Goal: Entertainment & Leisure: Browse casually

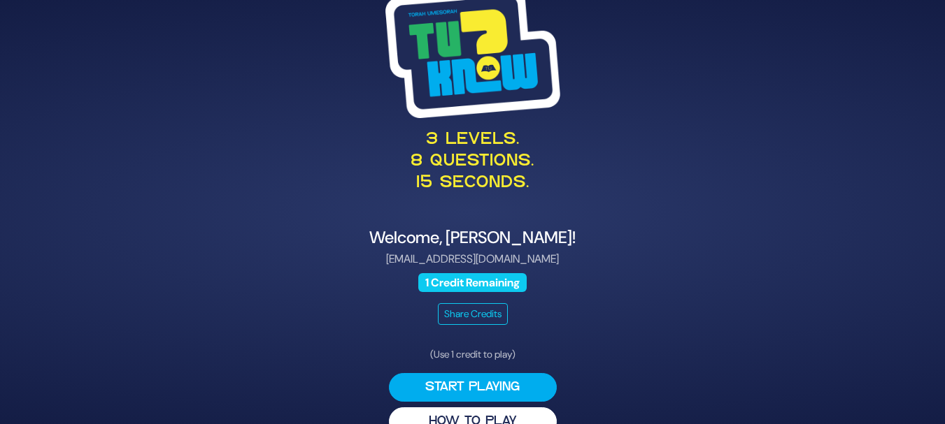
scroll to position [29, 0]
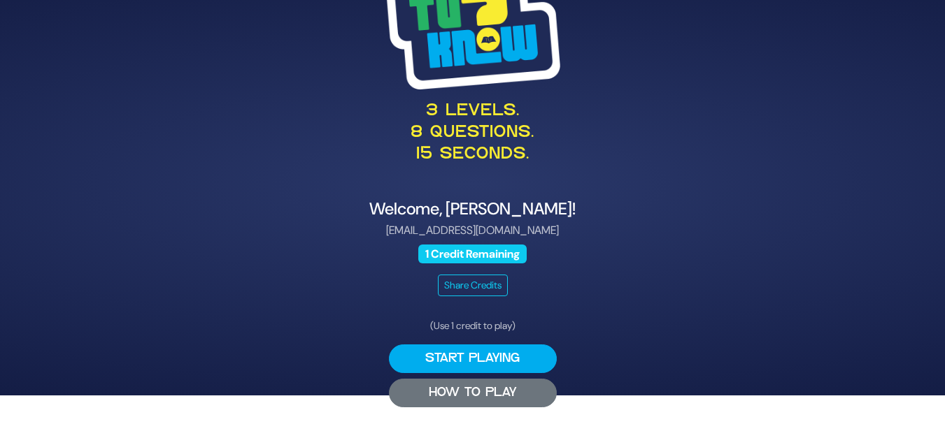
click at [474, 395] on button "HOW TO PLAY" at bounding box center [473, 393] width 168 height 29
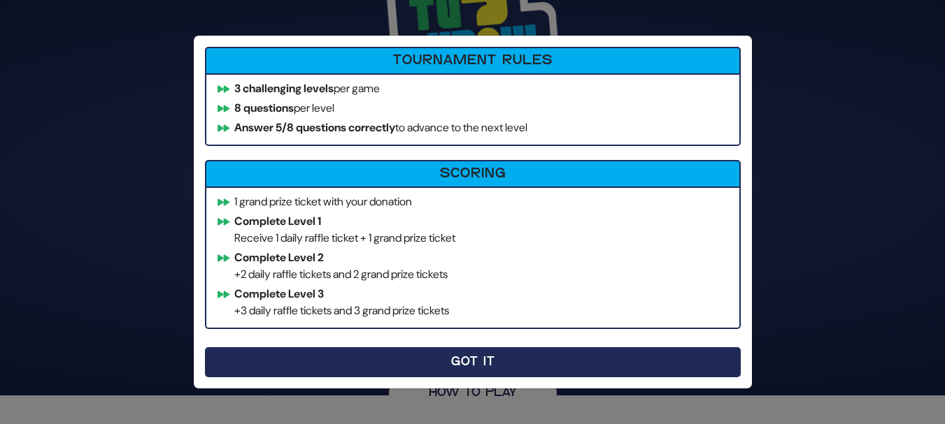
click at [506, 370] on button "Got It" at bounding box center [473, 363] width 536 height 30
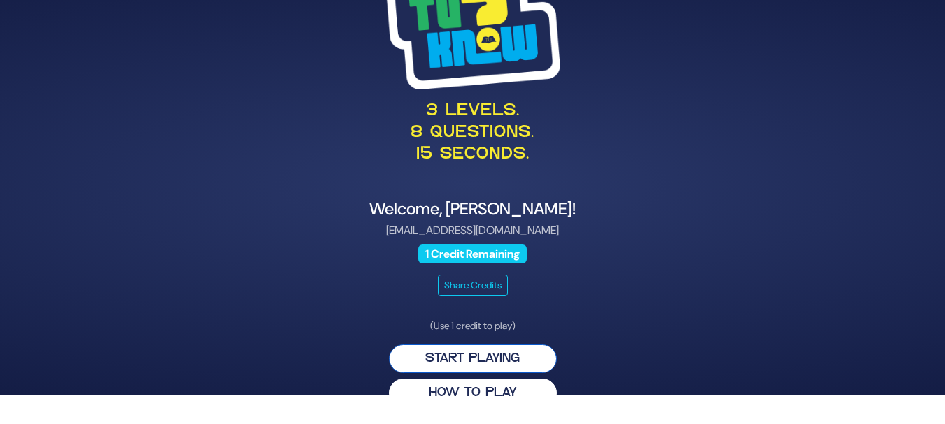
click at [493, 356] on button "Start Playing" at bounding box center [473, 359] width 168 height 29
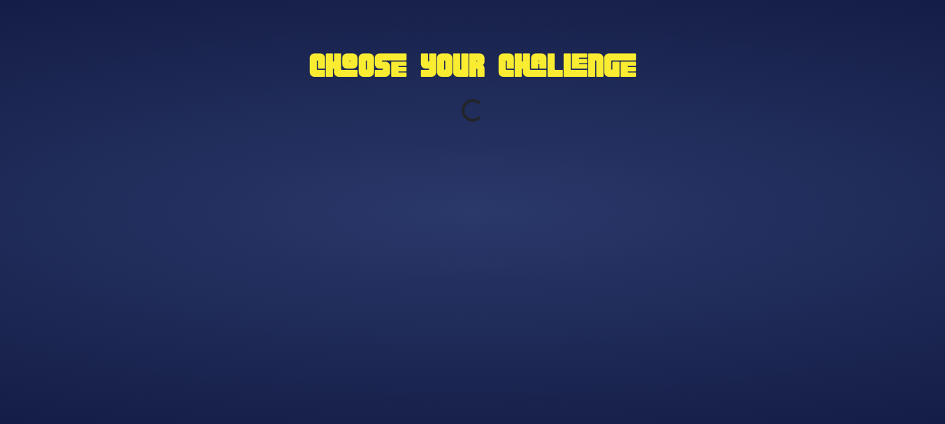
scroll to position [0, 0]
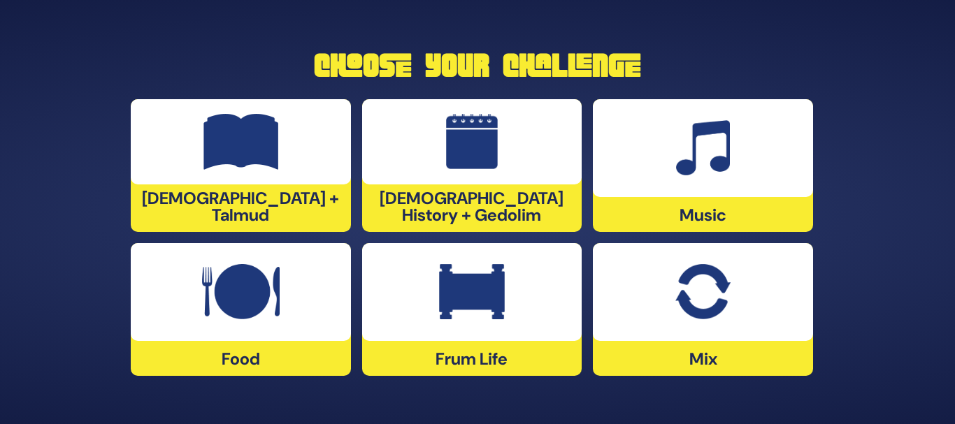
click at [531, 306] on div at bounding box center [472, 292] width 220 height 98
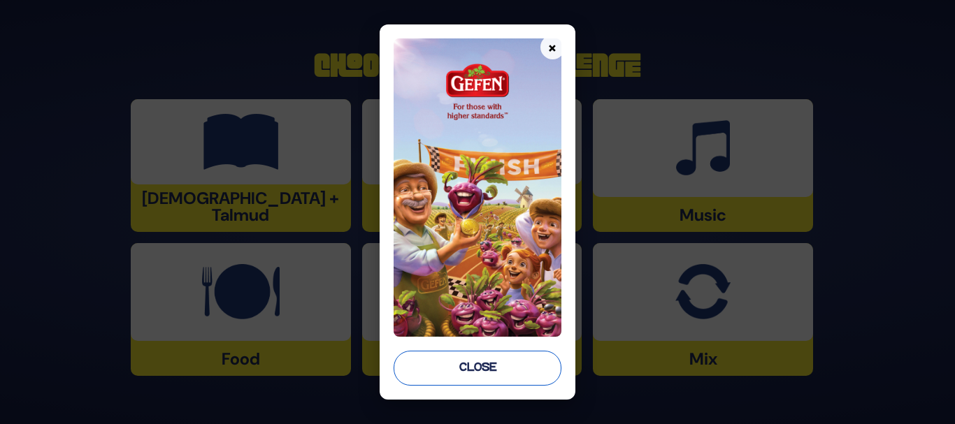
click at [472, 373] on button "Close" at bounding box center [478, 368] width 168 height 35
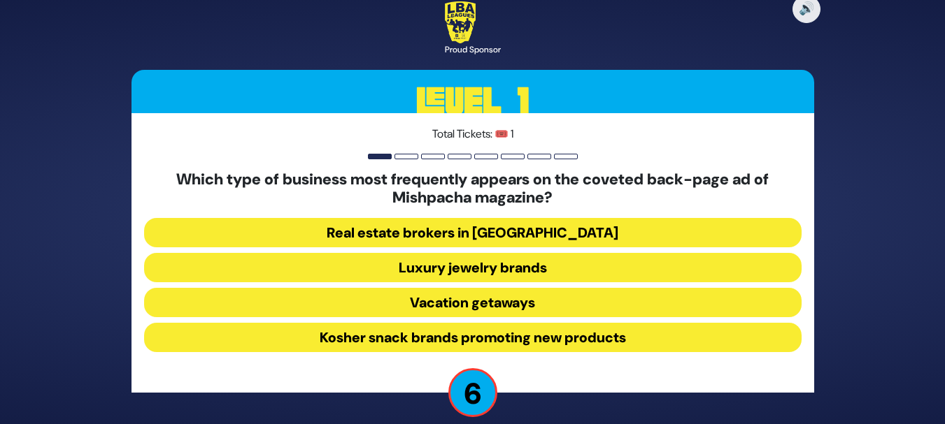
click at [432, 229] on button "Real estate brokers in [GEOGRAPHIC_DATA]" at bounding box center [472, 232] width 657 height 29
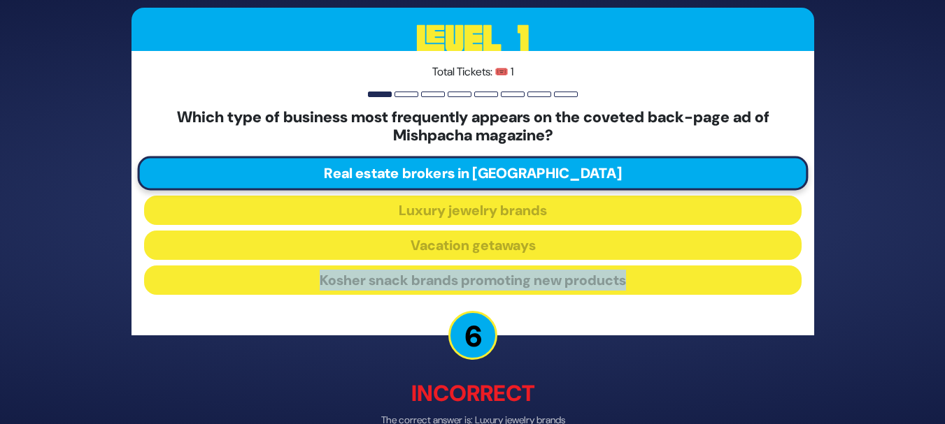
drag, startPoint x: 943, startPoint y: 241, endPoint x: 945, endPoint y: 327, distance: 86.0
click at [945, 327] on html "🔊 Proud Sponsor Level 1 Total Tickets: 🎟️ 1 Which type of business most frequen…" at bounding box center [472, 212] width 945 height 424
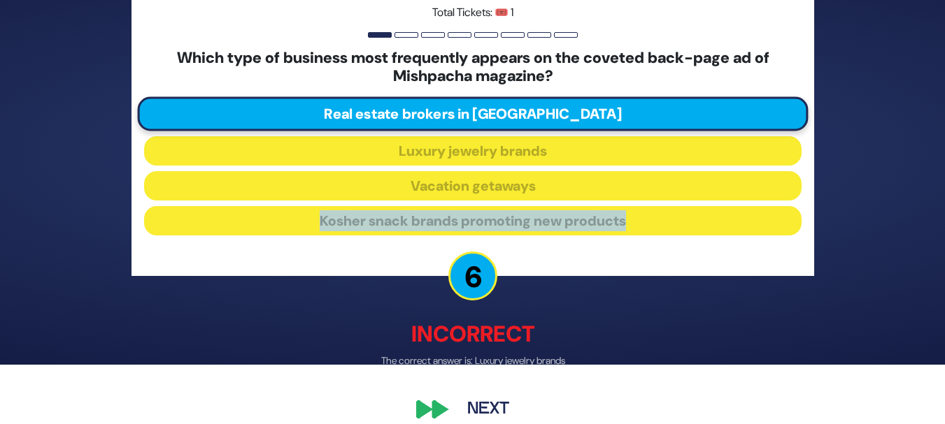
scroll to position [78, 0]
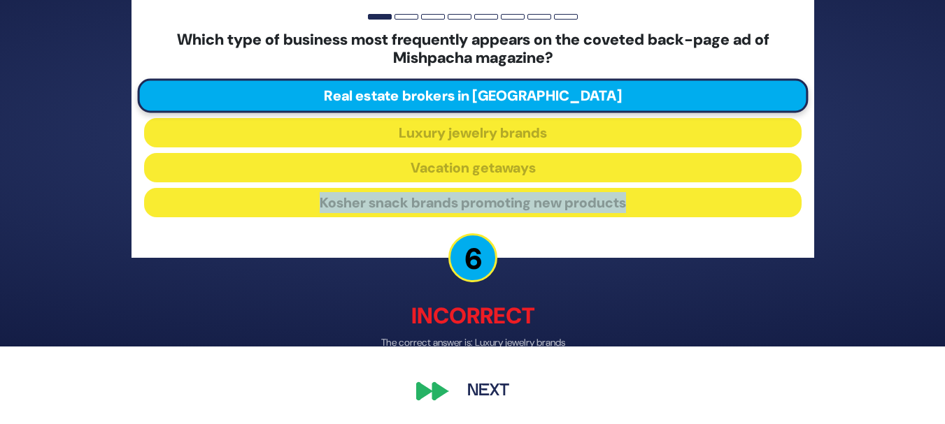
click at [481, 390] on button "Next" at bounding box center [487, 391] width 81 height 32
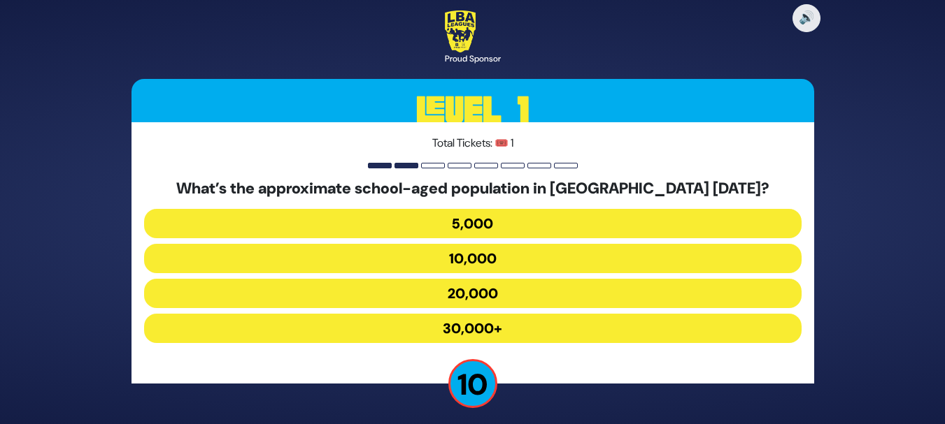
click at [488, 328] on button "30,000+" at bounding box center [472, 328] width 657 height 29
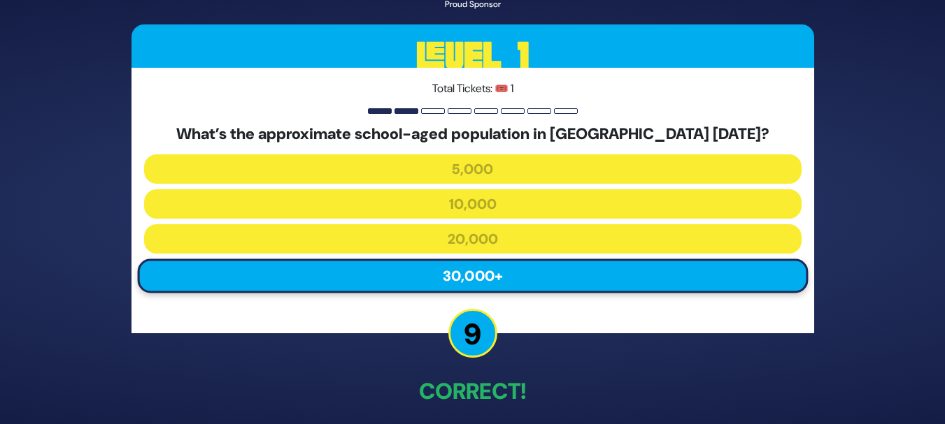
scroll to position [61, 0]
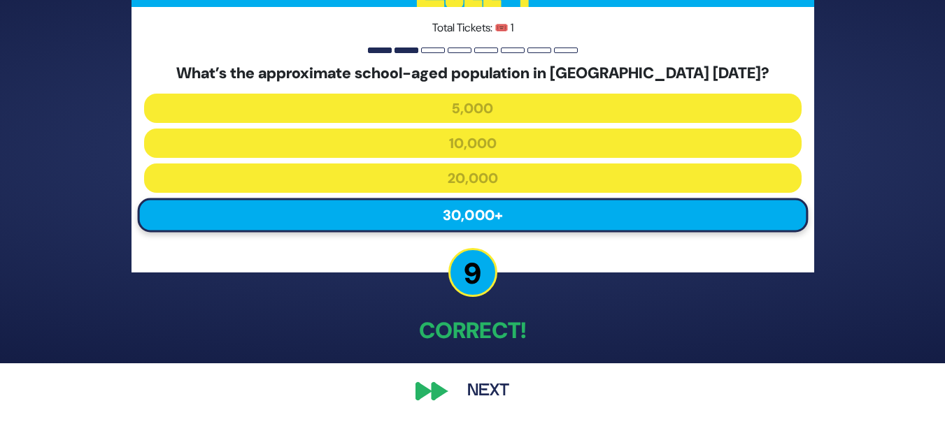
click at [501, 388] on button "Next" at bounding box center [487, 391] width 81 height 32
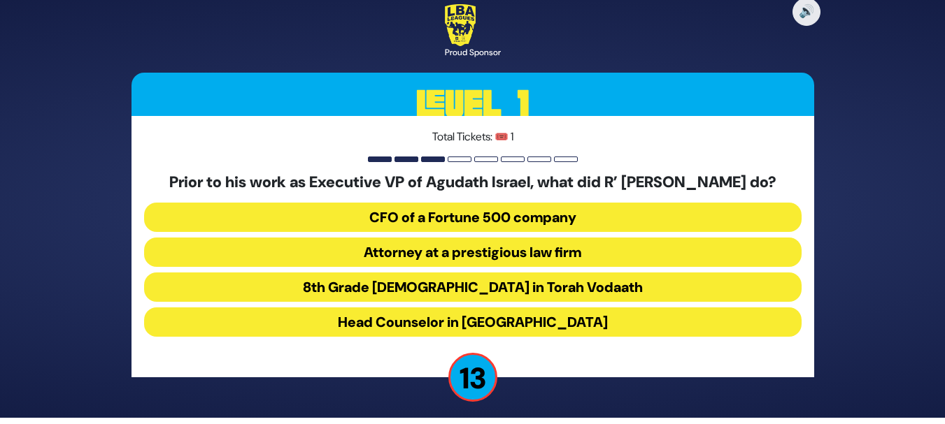
scroll to position [15, 0]
click at [481, 215] on button "CFO of a Fortune 500 company" at bounding box center [472, 217] width 657 height 29
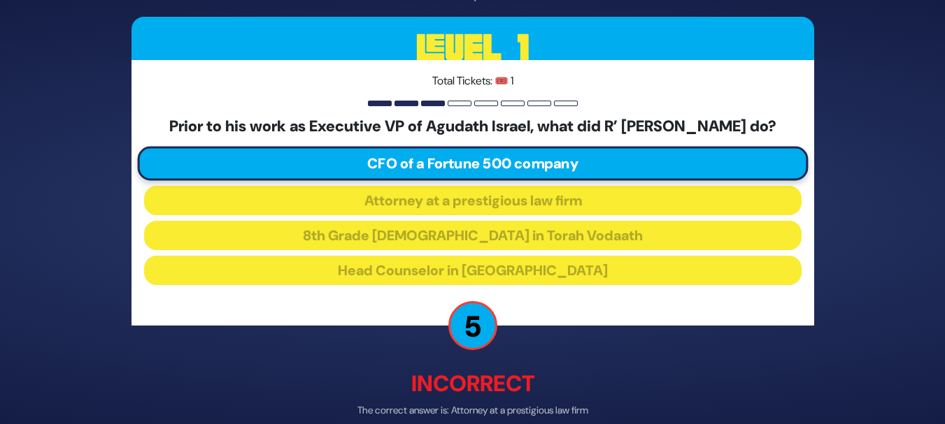
scroll to position [78, 0]
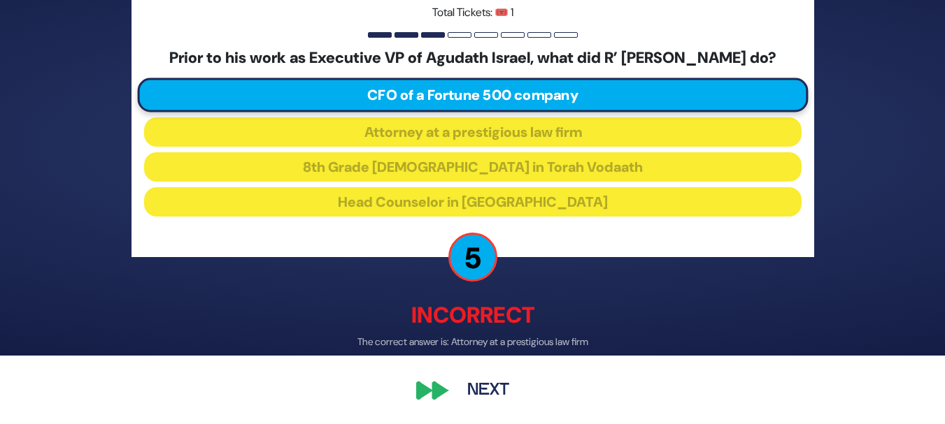
click at [487, 389] on button "Next" at bounding box center [487, 391] width 81 height 32
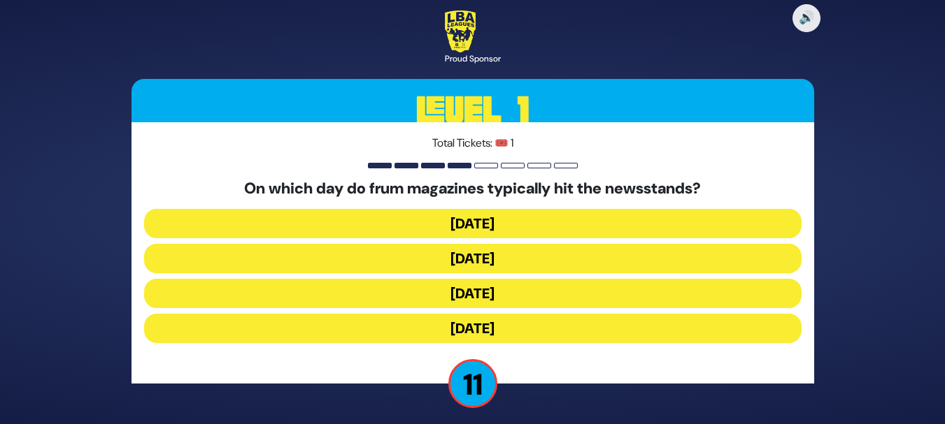
click at [481, 261] on button "[DATE]" at bounding box center [472, 258] width 657 height 29
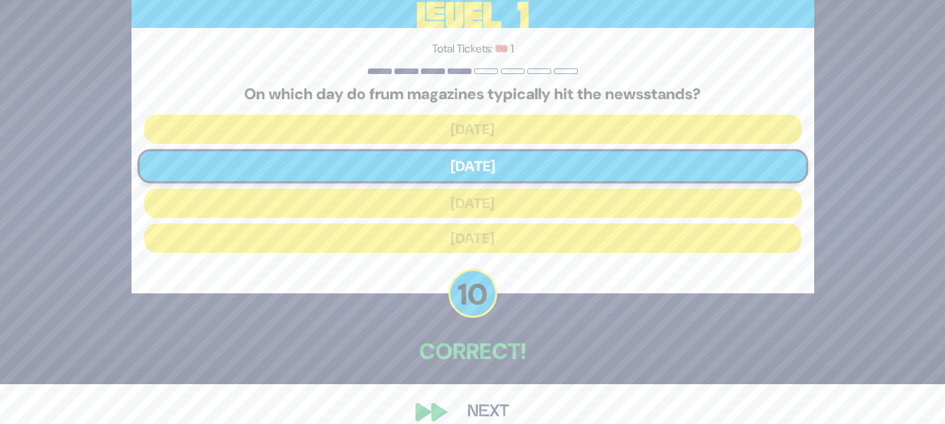
scroll to position [61, 0]
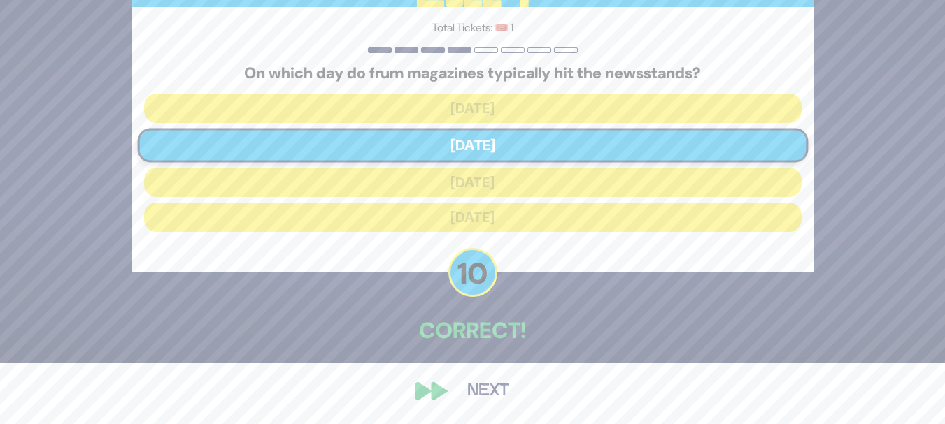
click at [464, 386] on button "Next" at bounding box center [487, 391] width 81 height 32
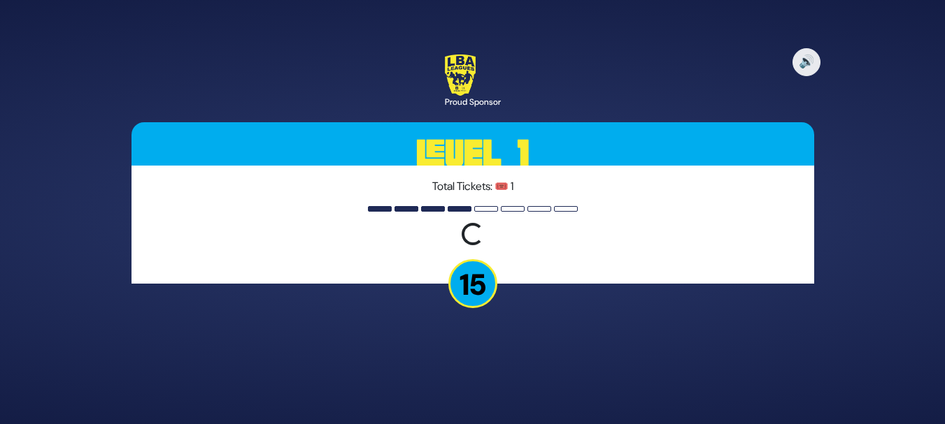
scroll to position [0, 0]
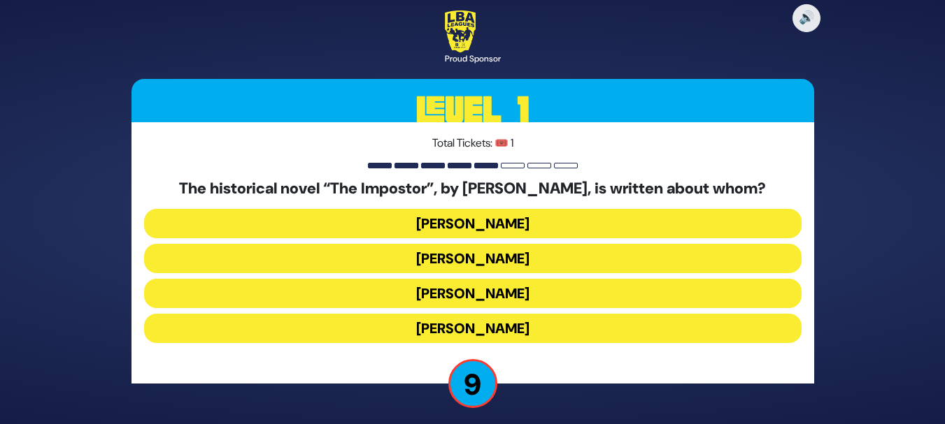
click at [545, 289] on button "[PERSON_NAME]" at bounding box center [472, 293] width 657 height 29
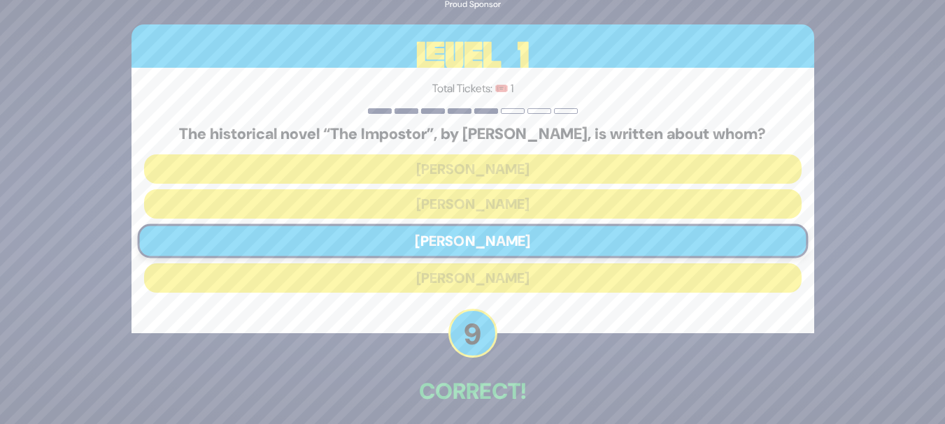
scroll to position [61, 0]
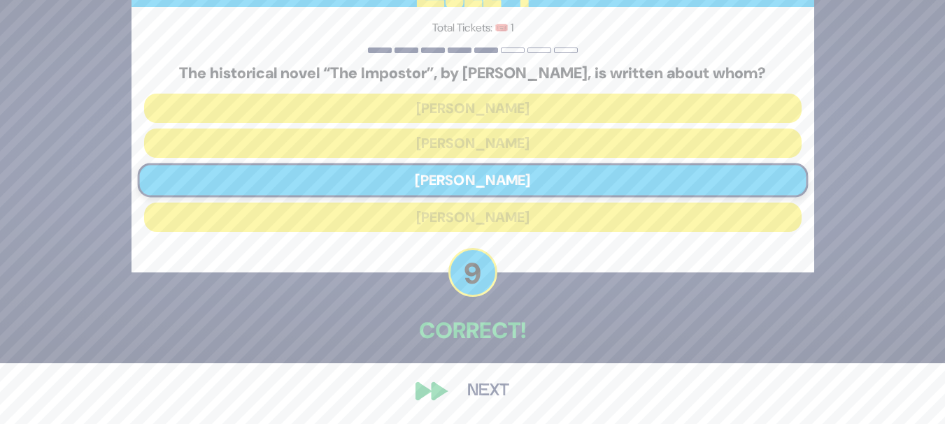
click at [462, 396] on button "Next" at bounding box center [487, 391] width 81 height 32
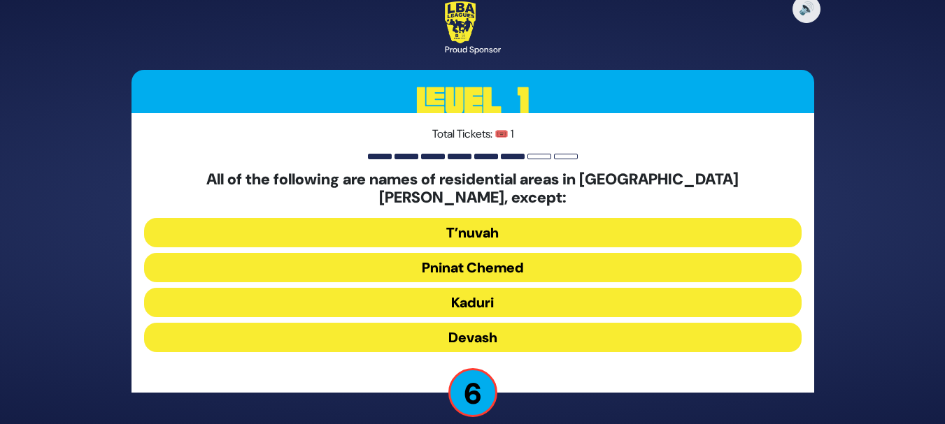
click at [487, 293] on button "Kaduri" at bounding box center [472, 302] width 657 height 29
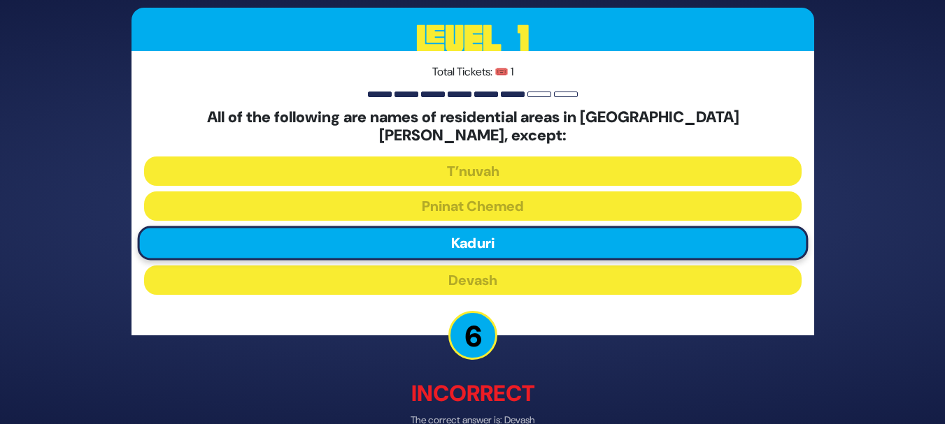
scroll to position [69, 0]
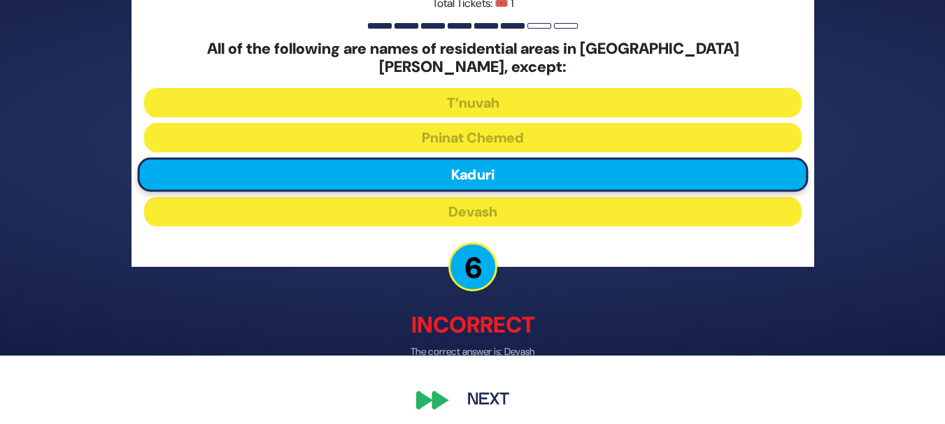
click at [478, 392] on button "Next" at bounding box center [487, 401] width 81 height 32
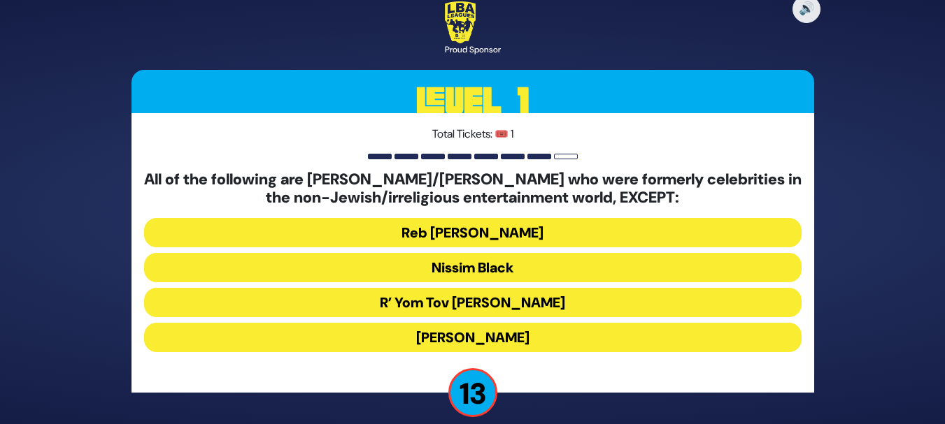
scroll to position [15, 0]
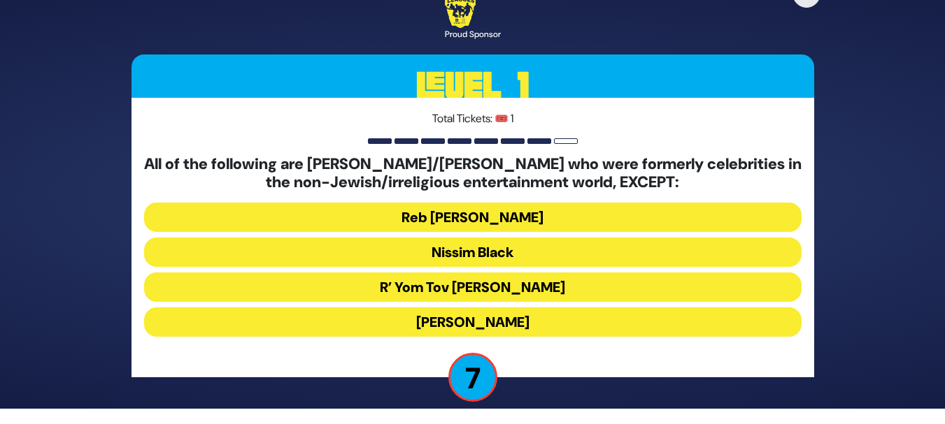
click at [513, 318] on button "[PERSON_NAME]" at bounding box center [472, 322] width 657 height 29
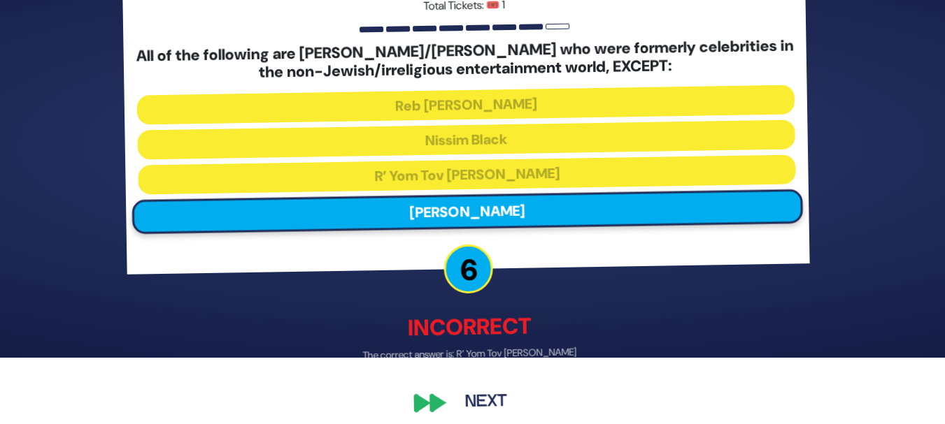
scroll to position [78, 0]
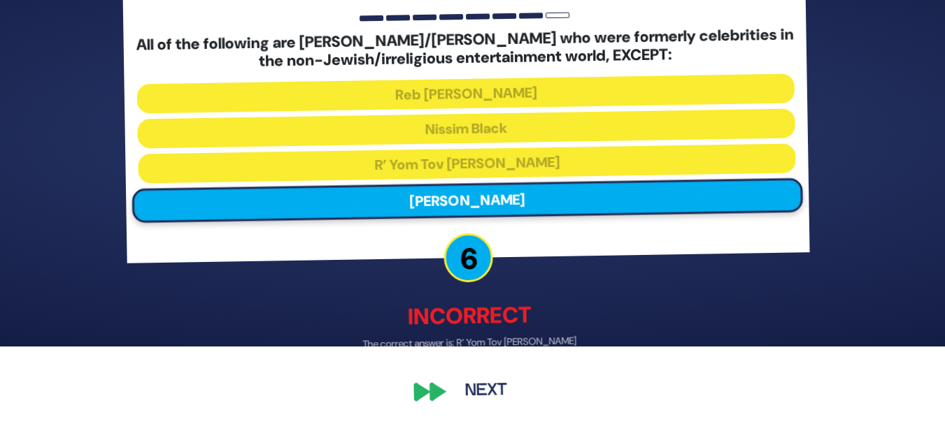
click at [471, 389] on button "Next" at bounding box center [487, 391] width 81 height 32
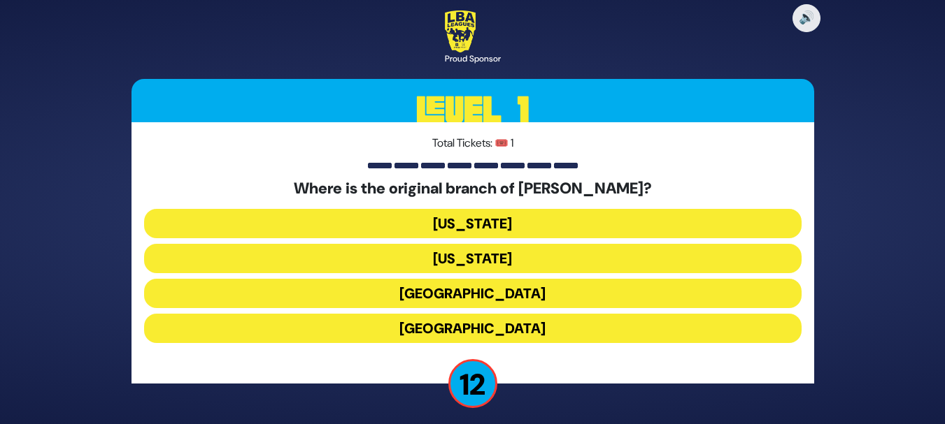
click at [496, 295] on button "[GEOGRAPHIC_DATA]" at bounding box center [472, 293] width 657 height 29
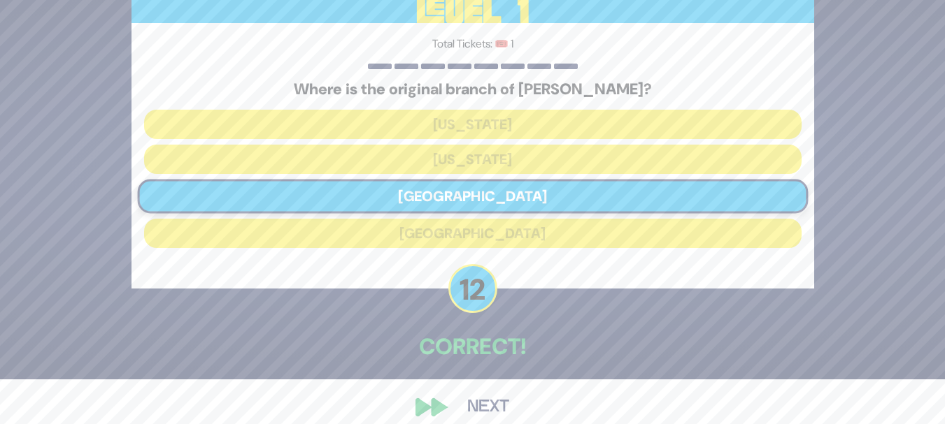
scroll to position [61, 0]
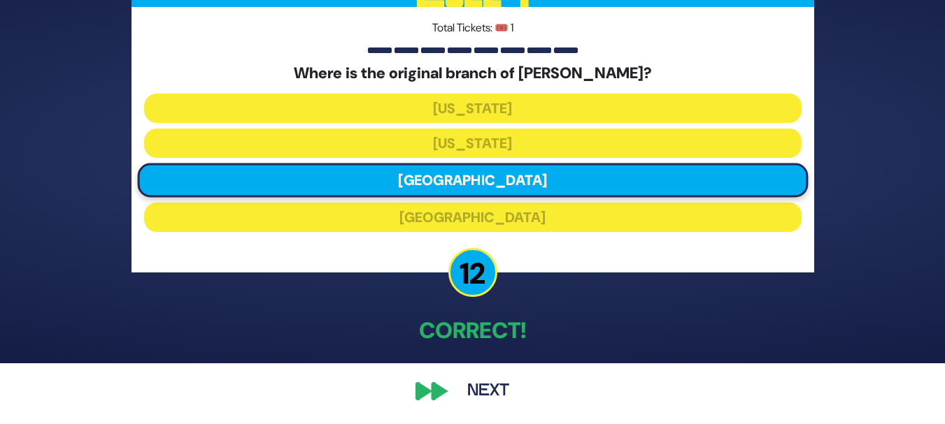
click at [479, 390] on button "Next" at bounding box center [487, 391] width 81 height 32
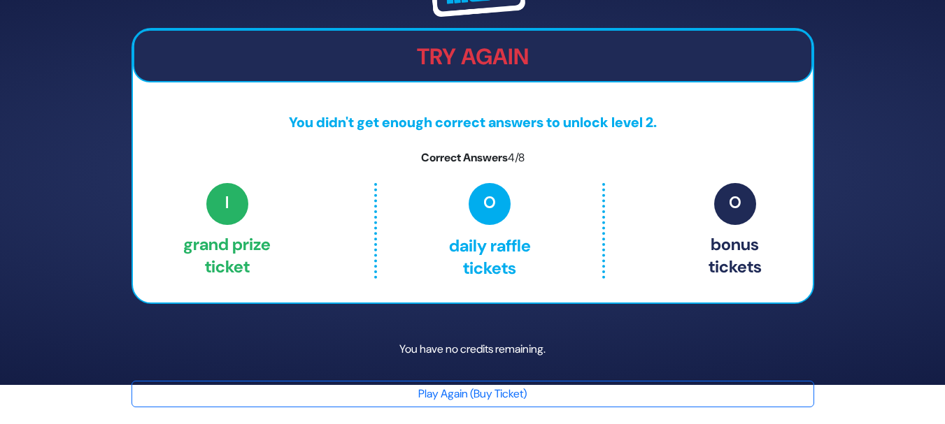
scroll to position [0, 0]
